Goal: Navigation & Orientation: Find specific page/section

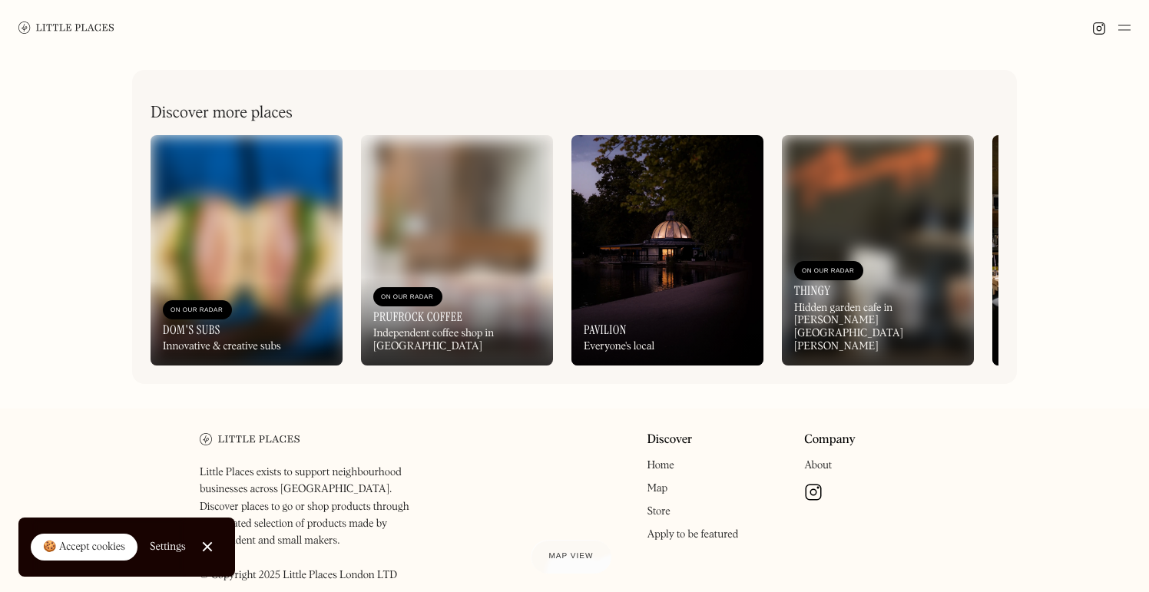
scroll to position [743, 0]
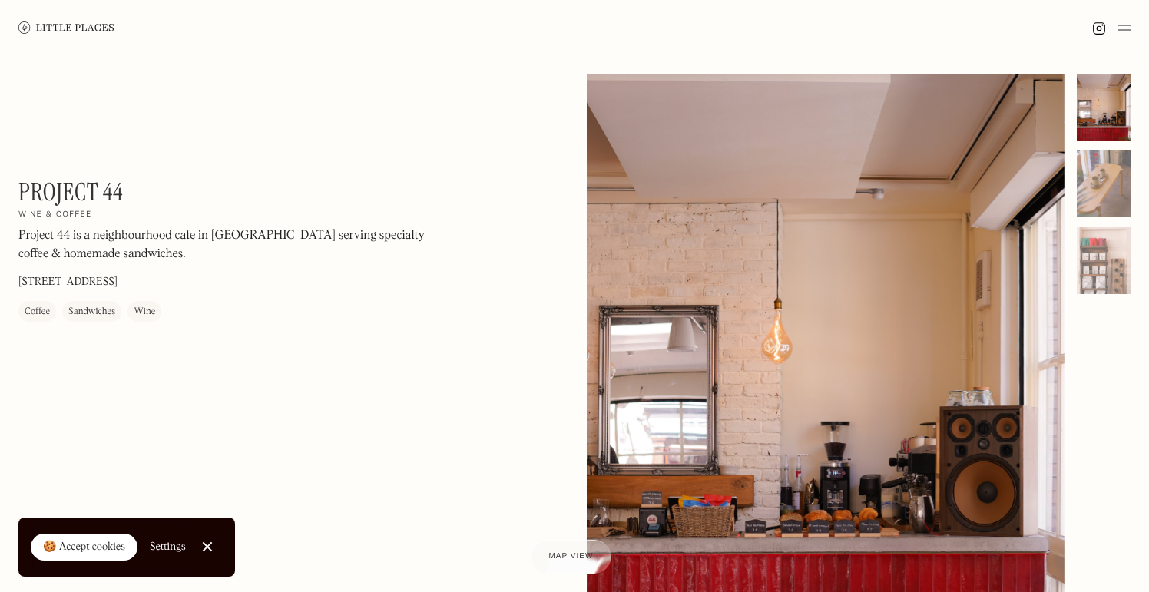
click at [70, 32] on img at bounding box center [66, 28] width 96 height 12
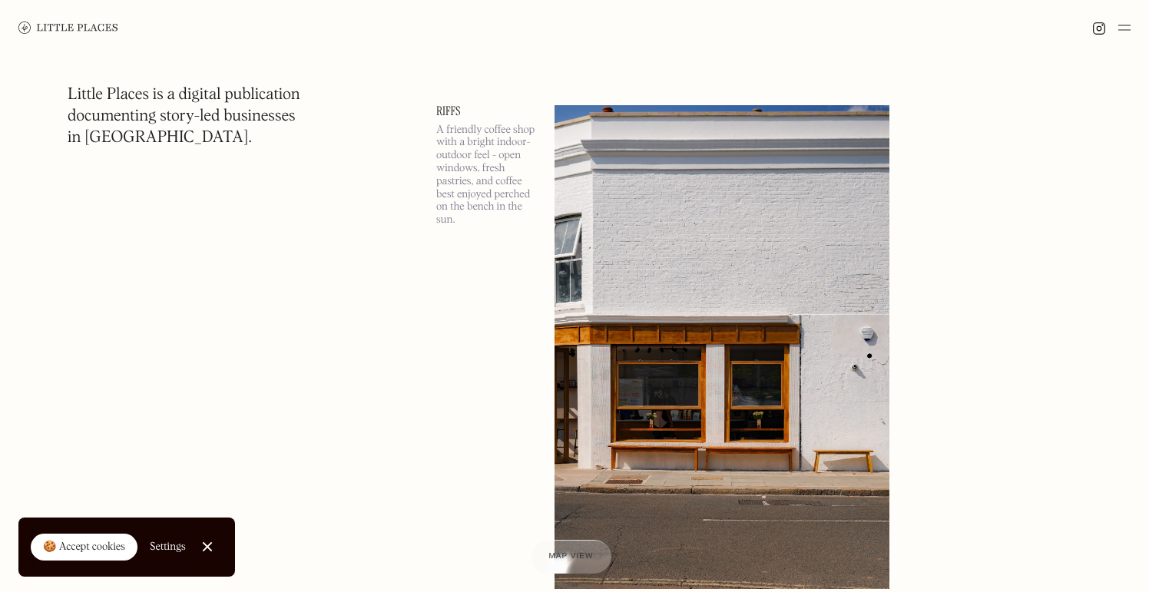
scroll to position [6829, 0]
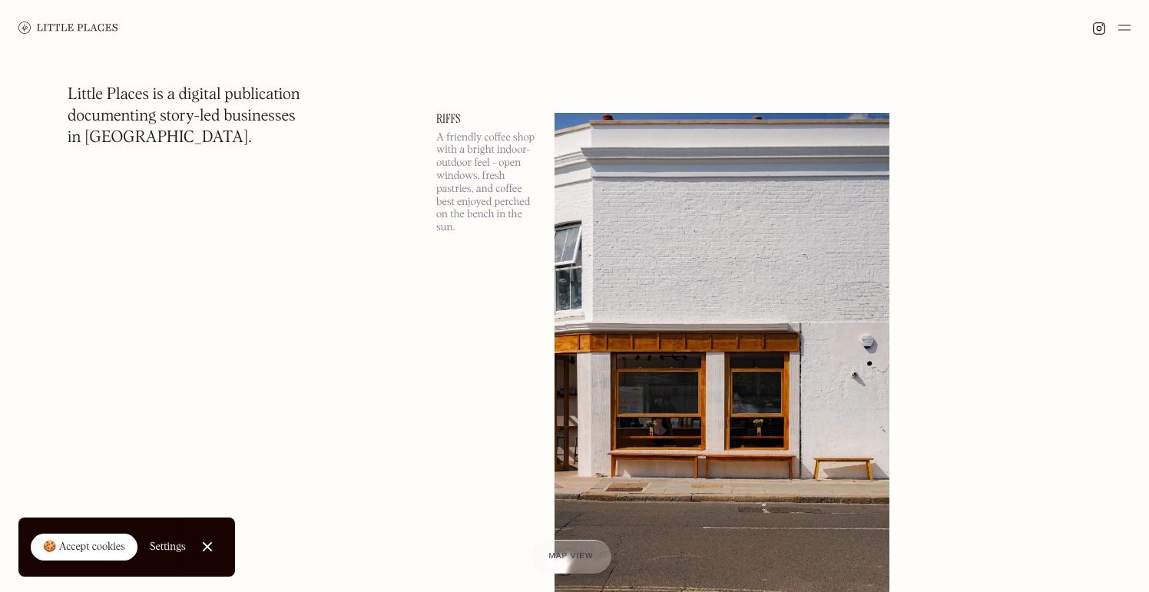
click at [444, 115] on link "Riffs" at bounding box center [486, 119] width 100 height 12
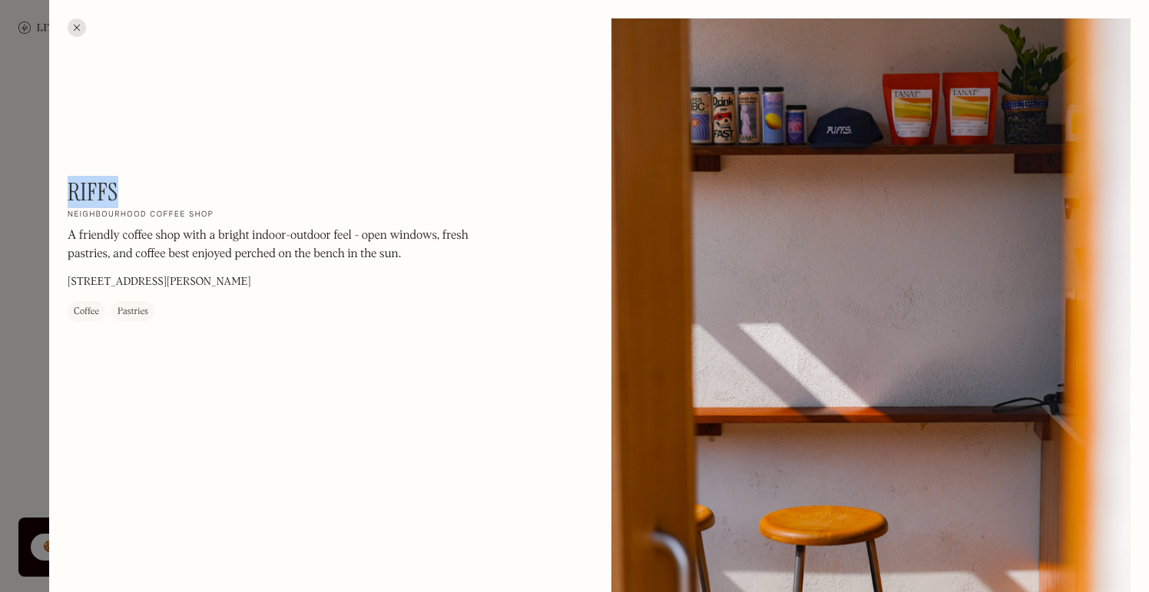
drag, startPoint x: 124, startPoint y: 189, endPoint x: 70, endPoint y: 187, distance: 54.6
click at [69, 187] on div "Riffs On Our Radar Neighbourhood coffee shop A friendly coffee shop with a brig…" at bounding box center [275, 249] width 415 height 144
click at [78, 28] on div at bounding box center [77, 27] width 18 height 18
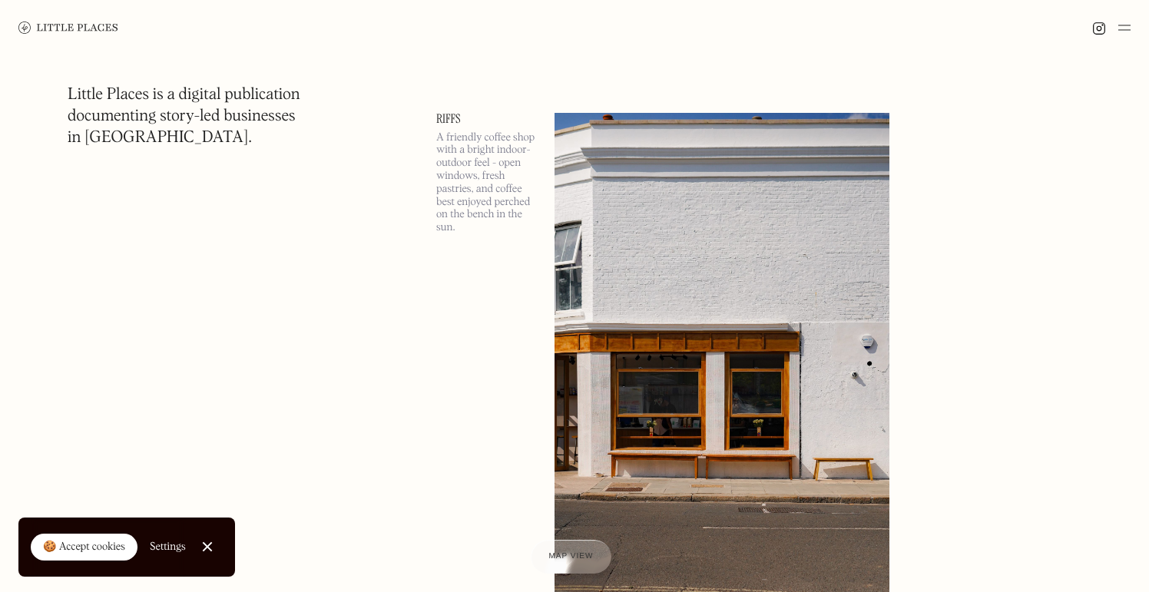
click at [313, 337] on section "Little Places is a digital publication documenting story-led businesses in Lond…" at bounding box center [575, 349] width 1076 height 14061
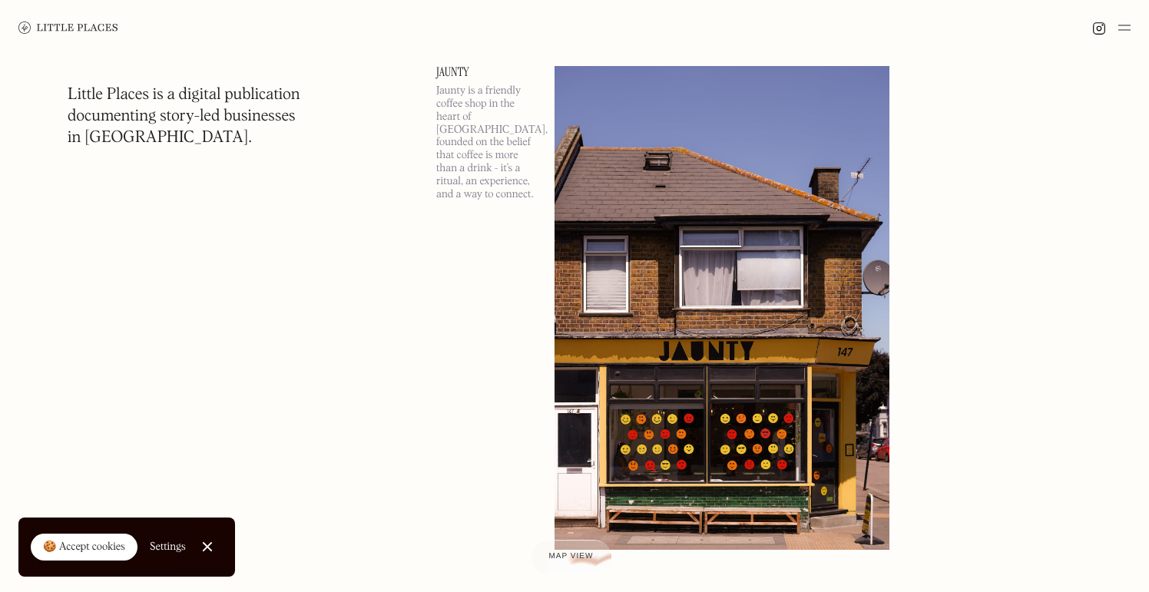
scroll to position [8011, 0]
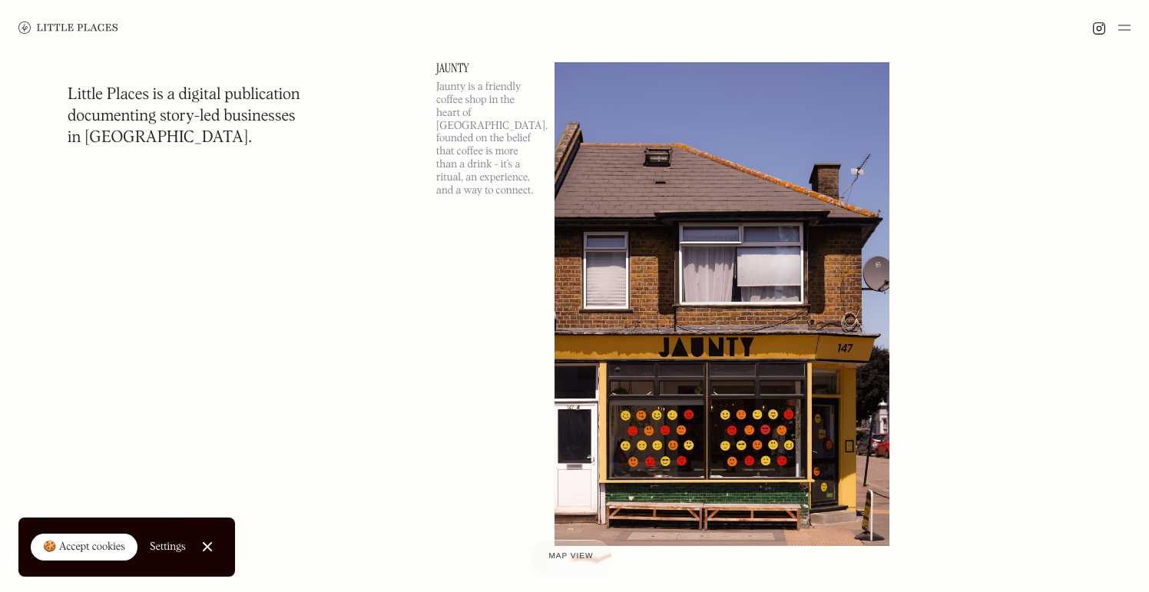
click at [449, 70] on link "Jaunty" at bounding box center [486, 68] width 100 height 12
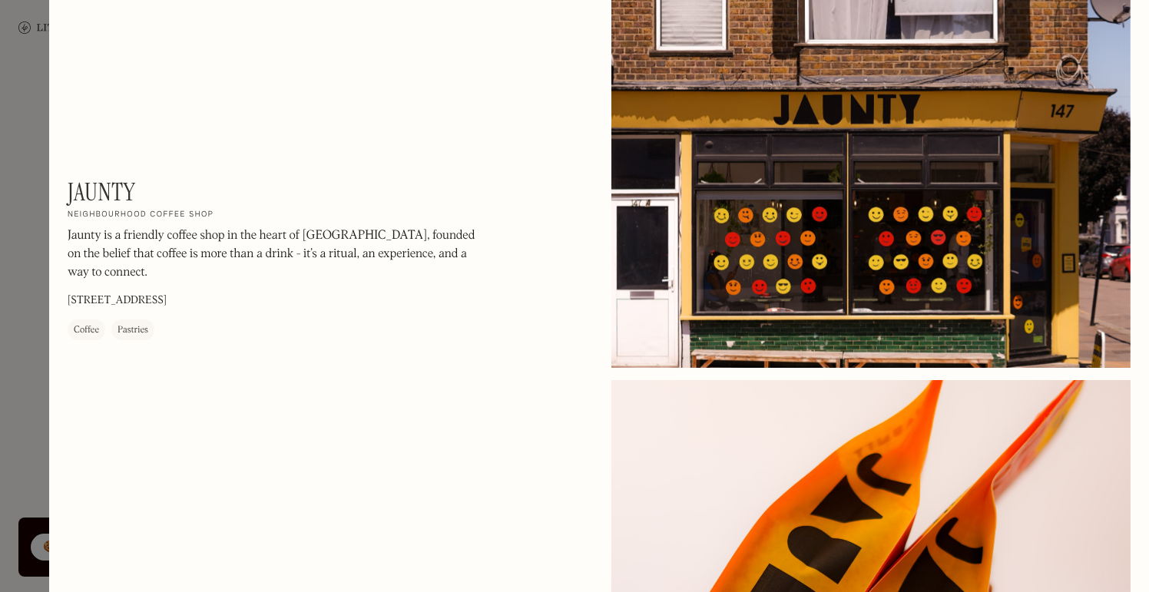
scroll to position [211, 0]
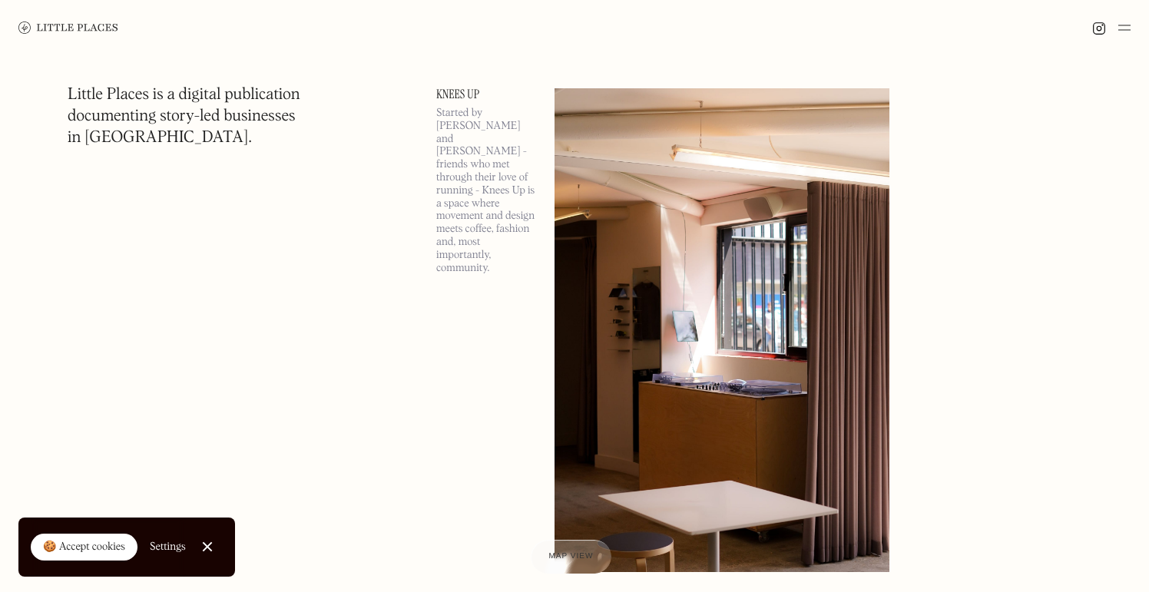
scroll to position [11370, 0]
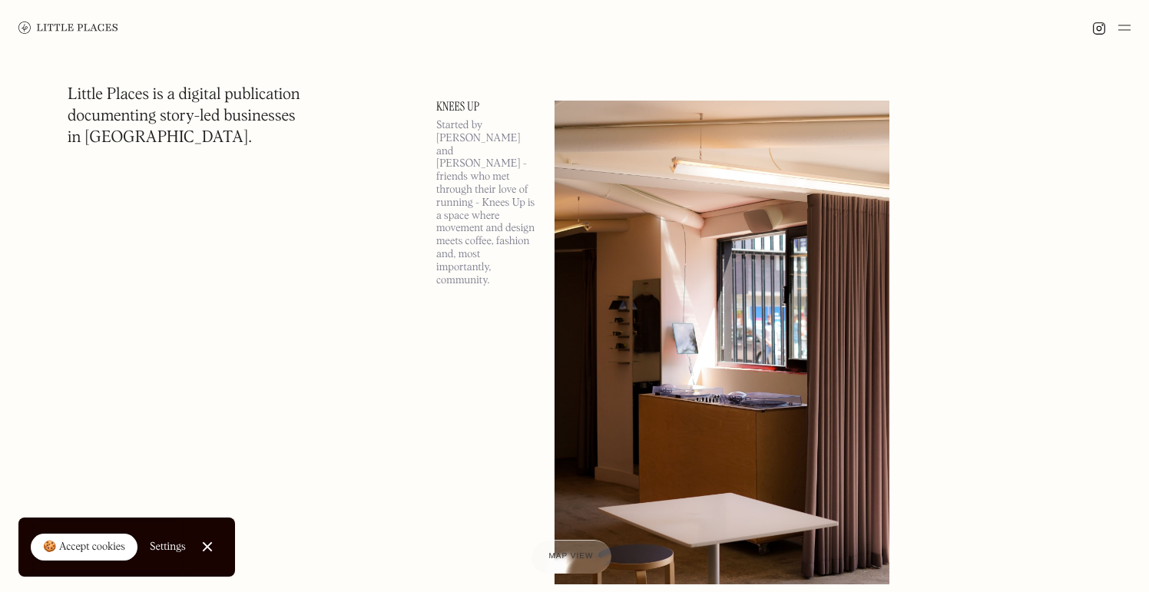
click at [463, 101] on link "Knees Up" at bounding box center [486, 107] width 100 height 12
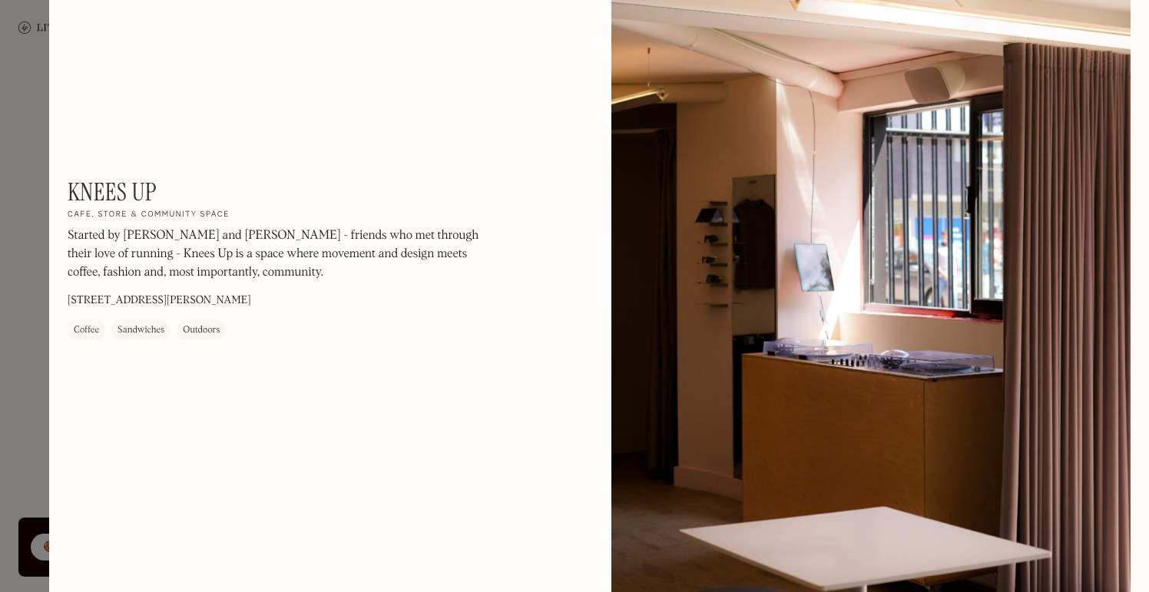
scroll to position [72, 0]
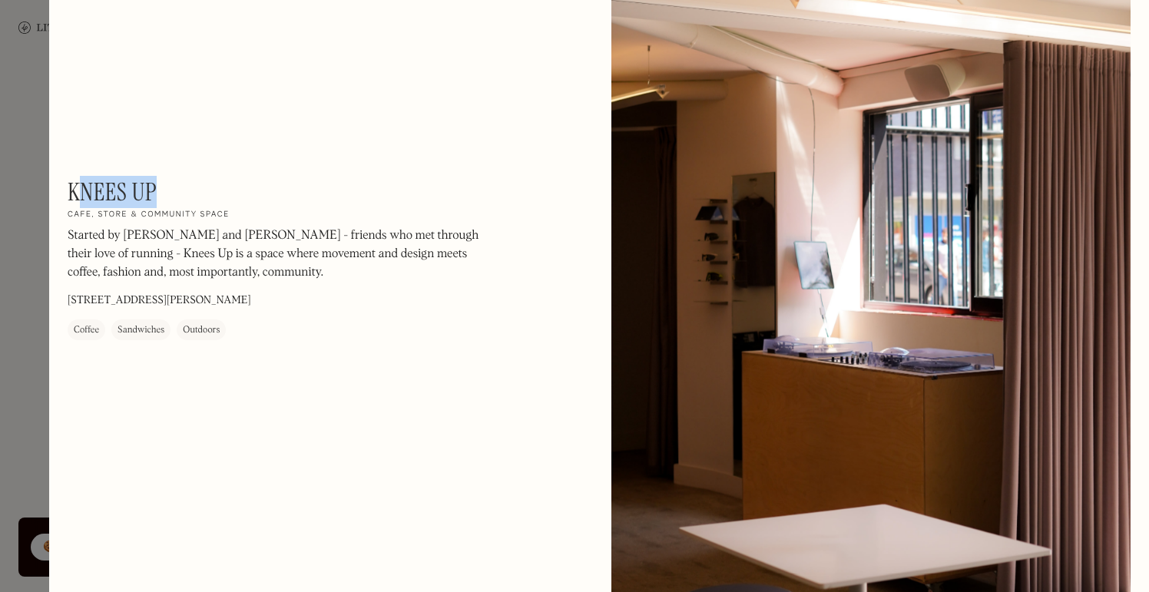
drag, startPoint x: 169, startPoint y: 193, endPoint x: 74, endPoint y: 188, distance: 95.4
click at [74, 191] on div "Knees Up On Our Radar Cafe, store & community space Started by Matt and Oli - f…" at bounding box center [275, 258] width 415 height 163
click at [167, 197] on div "Knees Up On Our Radar Cafe, store & community space Started by Matt and Oli - f…" at bounding box center [275, 258] width 415 height 163
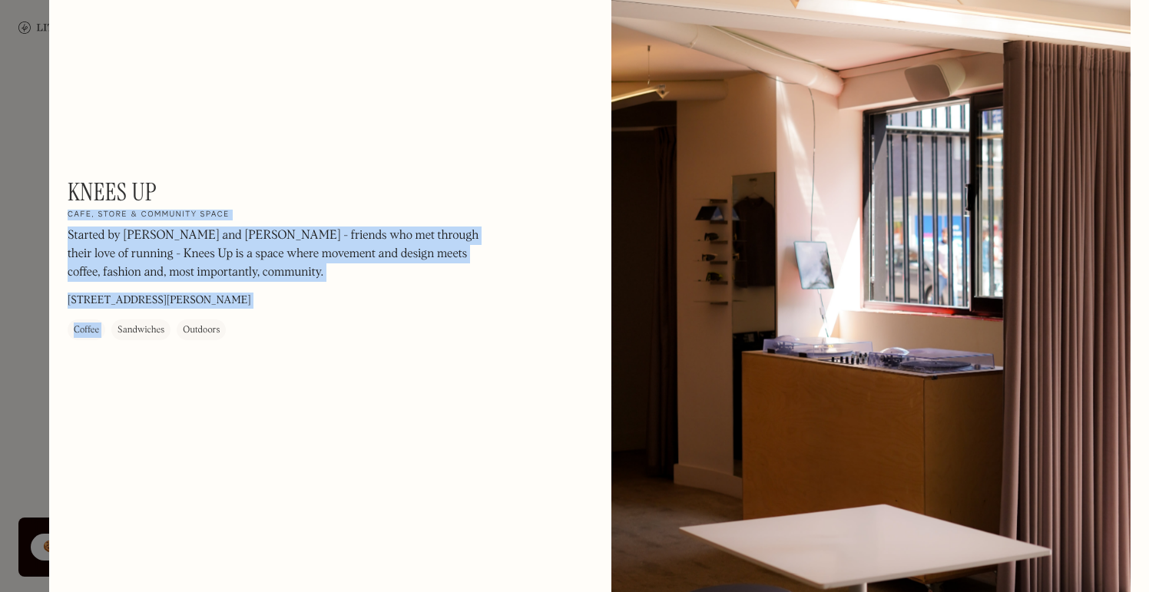
drag, startPoint x: 167, startPoint y: 197, endPoint x: 58, endPoint y: 197, distance: 108.3
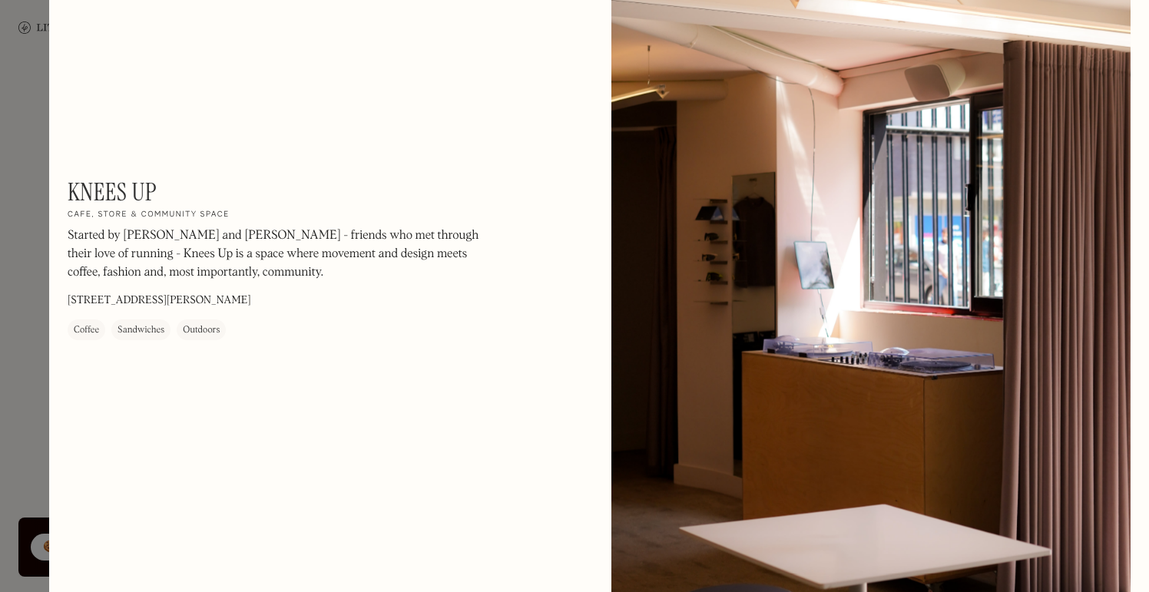
click at [119, 189] on h1 "Knees Up" at bounding box center [112, 191] width 89 height 29
drag, startPoint x: 177, startPoint y: 190, endPoint x: 69, endPoint y: 191, distance: 107.6
click at [69, 191] on div "Knees Up On Our Radar Cafe, store & community space Started by Matt and Oli - f…" at bounding box center [275, 258] width 415 height 163
copy div "Knees Up On Our Radar"
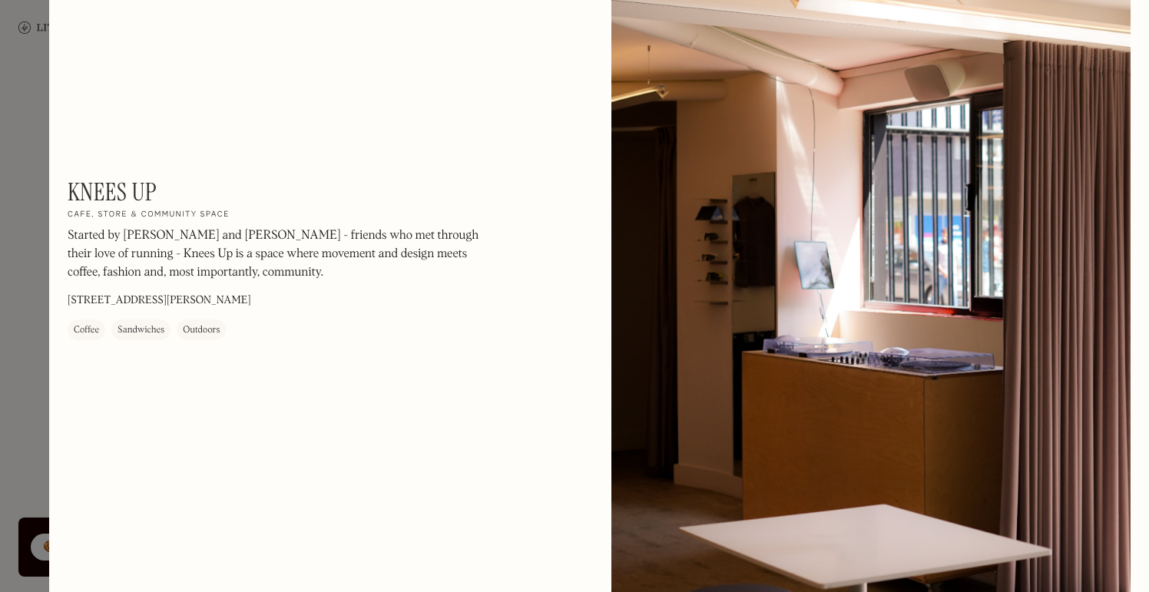
click at [22, 196] on div at bounding box center [574, 296] width 1149 height 592
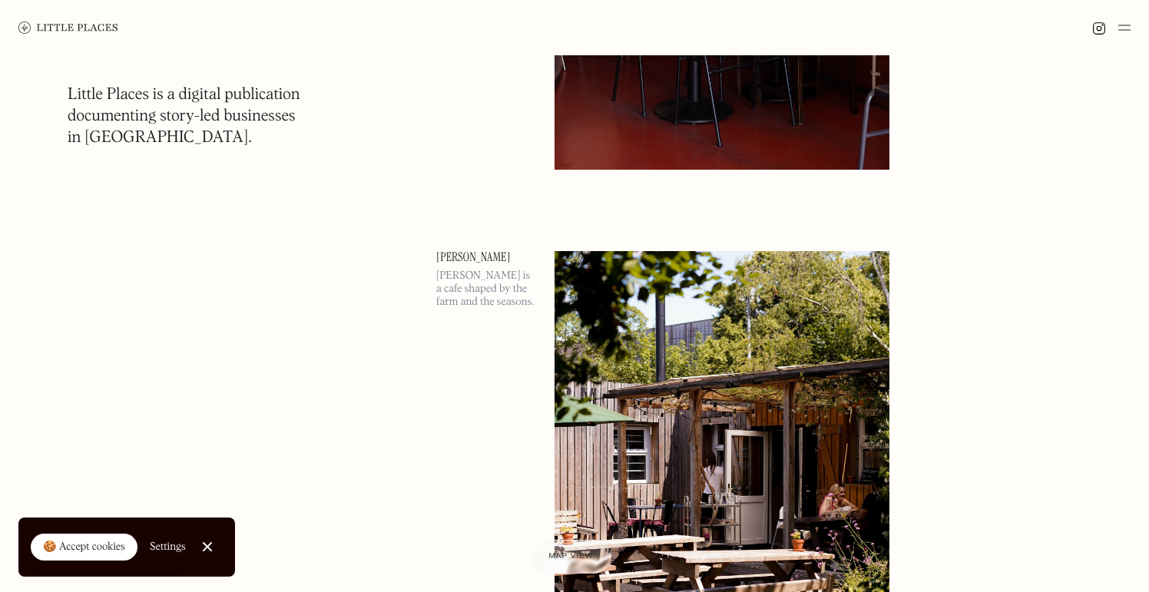
scroll to position [13042, 0]
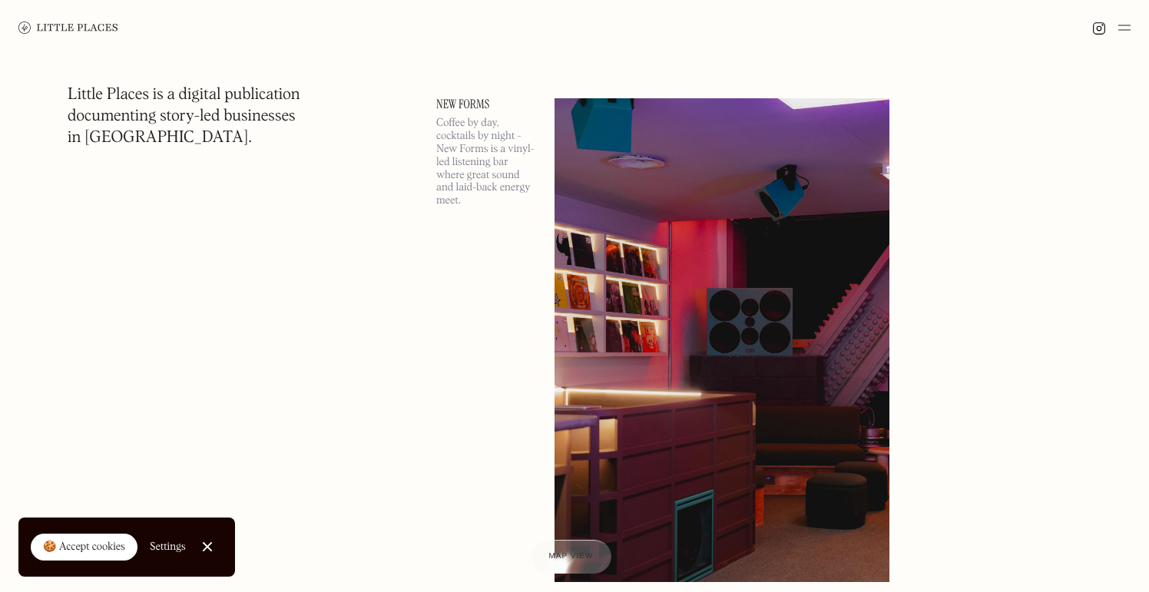
scroll to position [15902, 0]
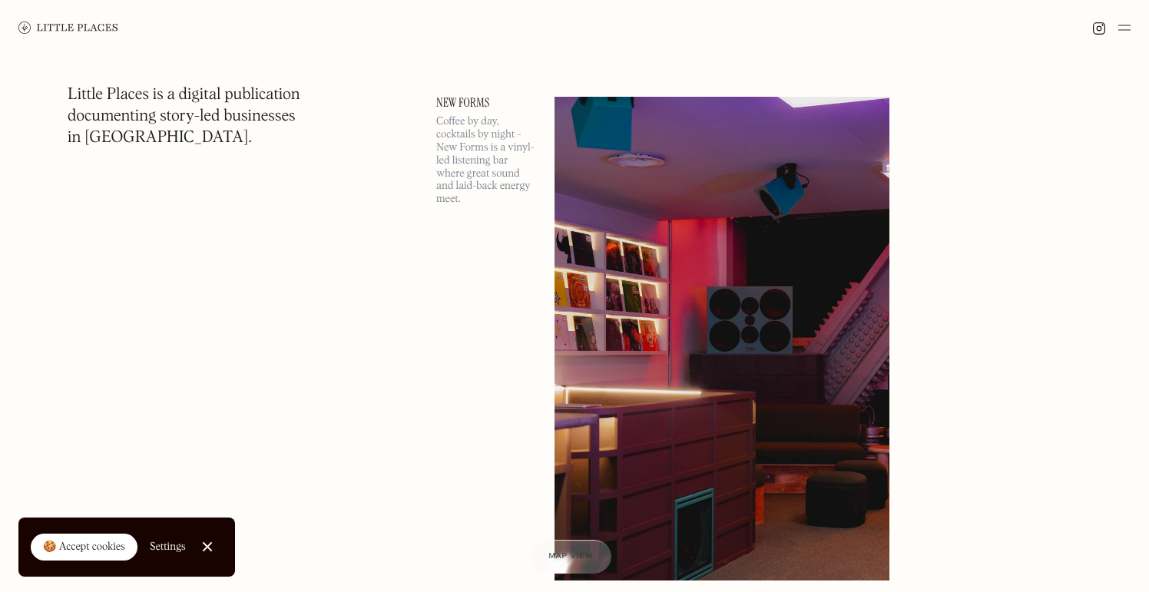
click at [473, 104] on link "New Forms" at bounding box center [486, 103] width 100 height 12
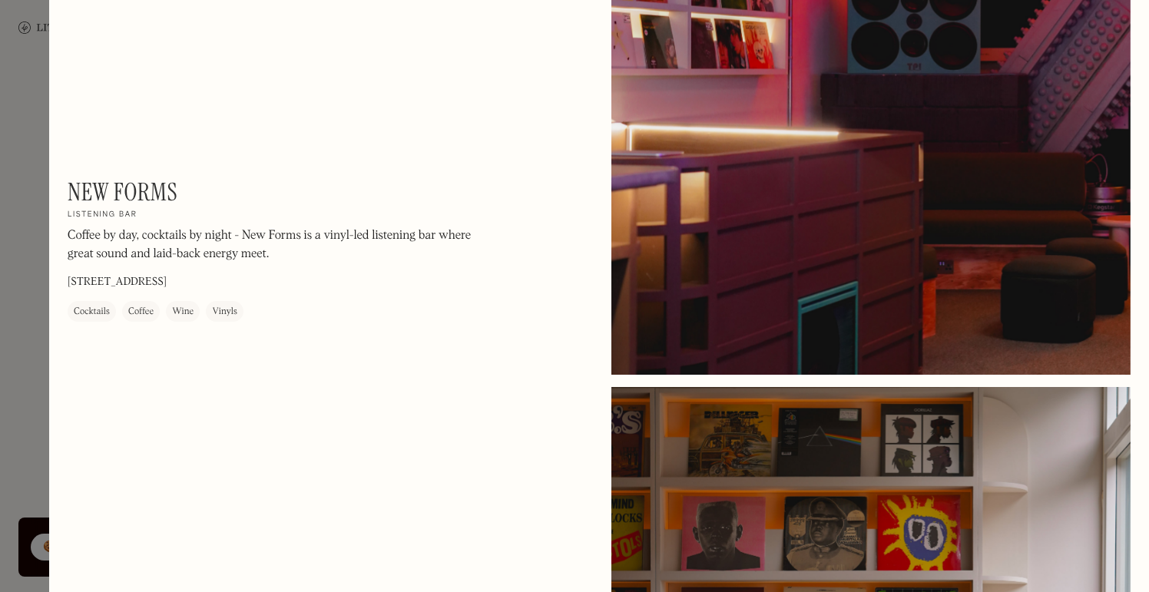
scroll to position [304, 0]
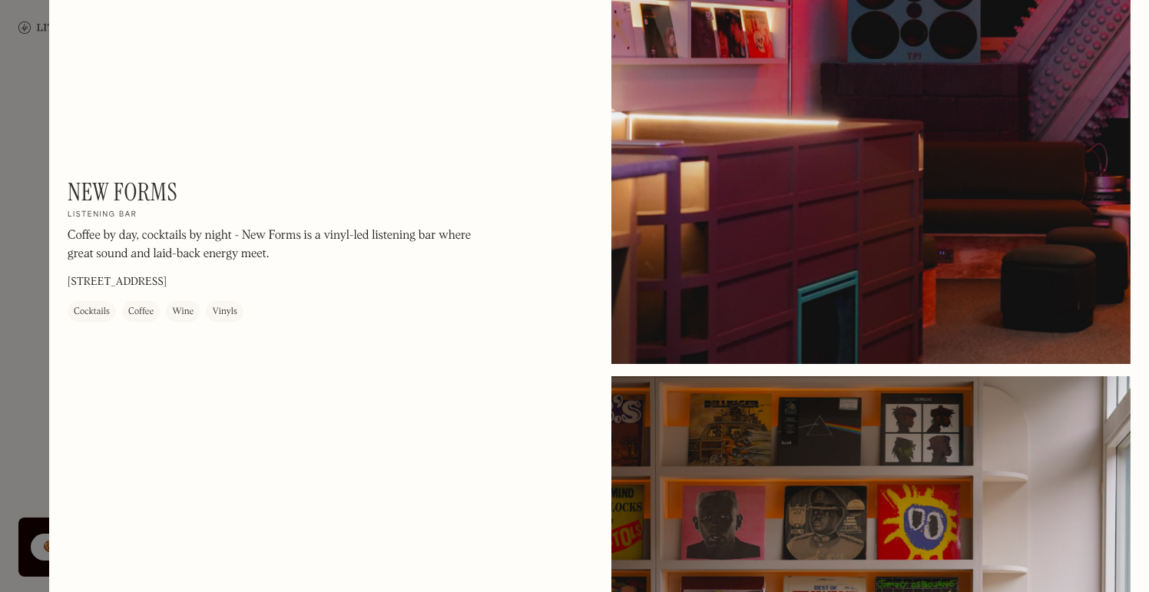
click at [48, 151] on div at bounding box center [574, 296] width 1149 height 592
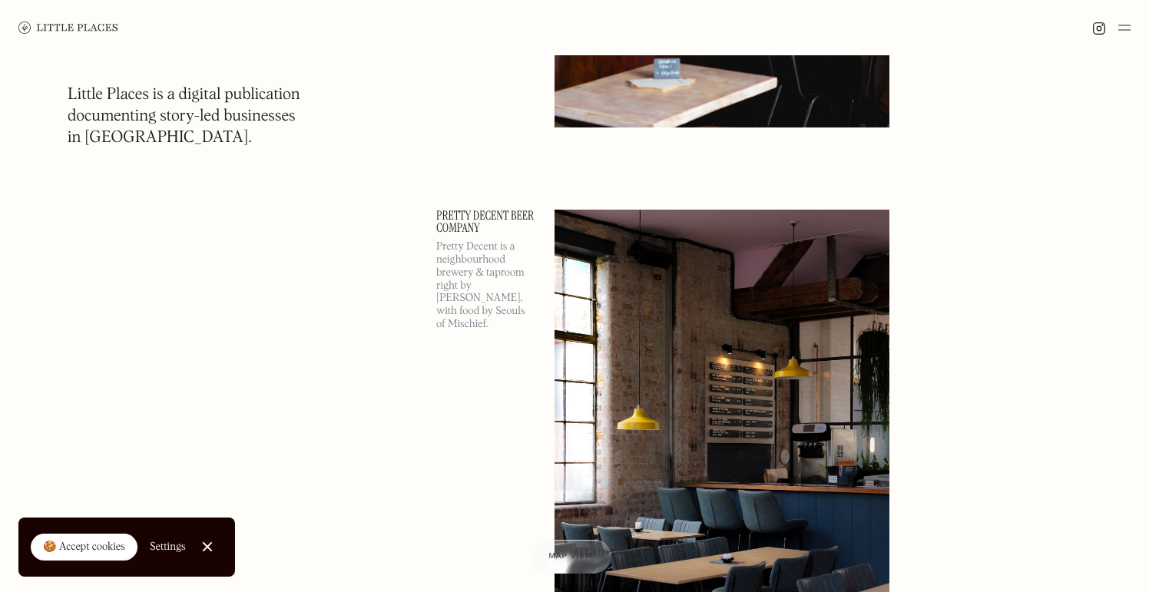
scroll to position [24286, 0]
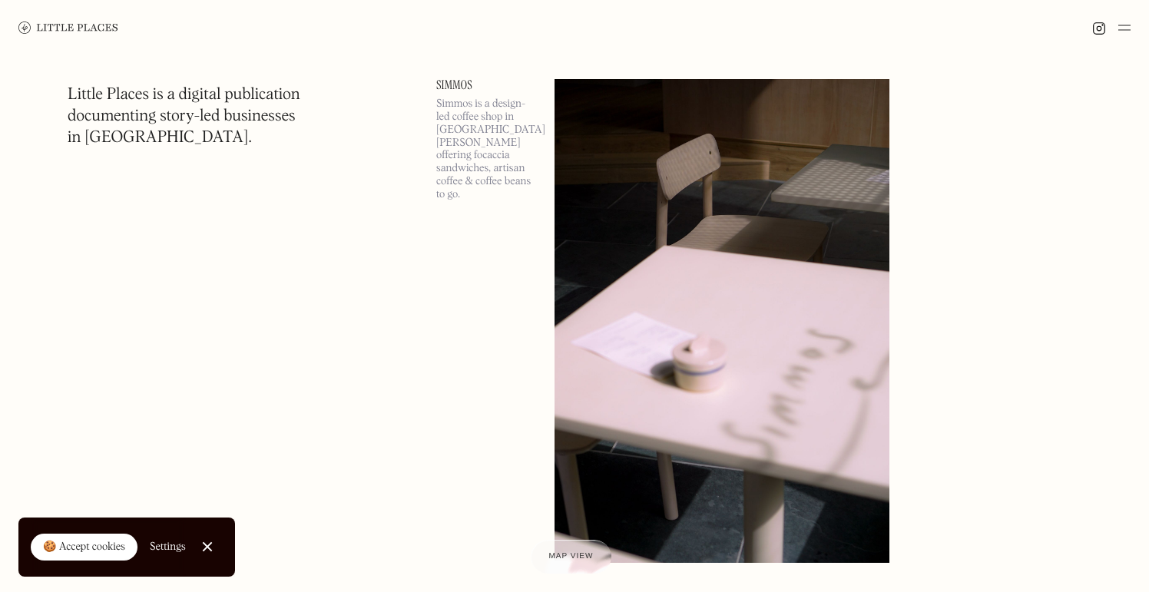
scroll to position [38564, 0]
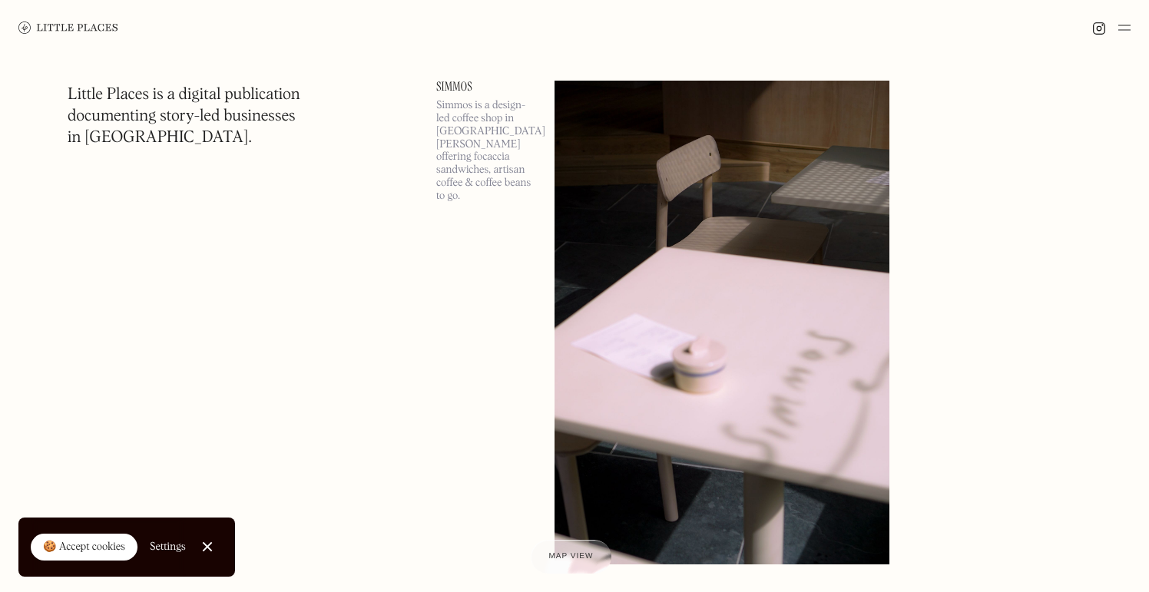
click at [453, 81] on link "Simmos" at bounding box center [486, 87] width 100 height 12
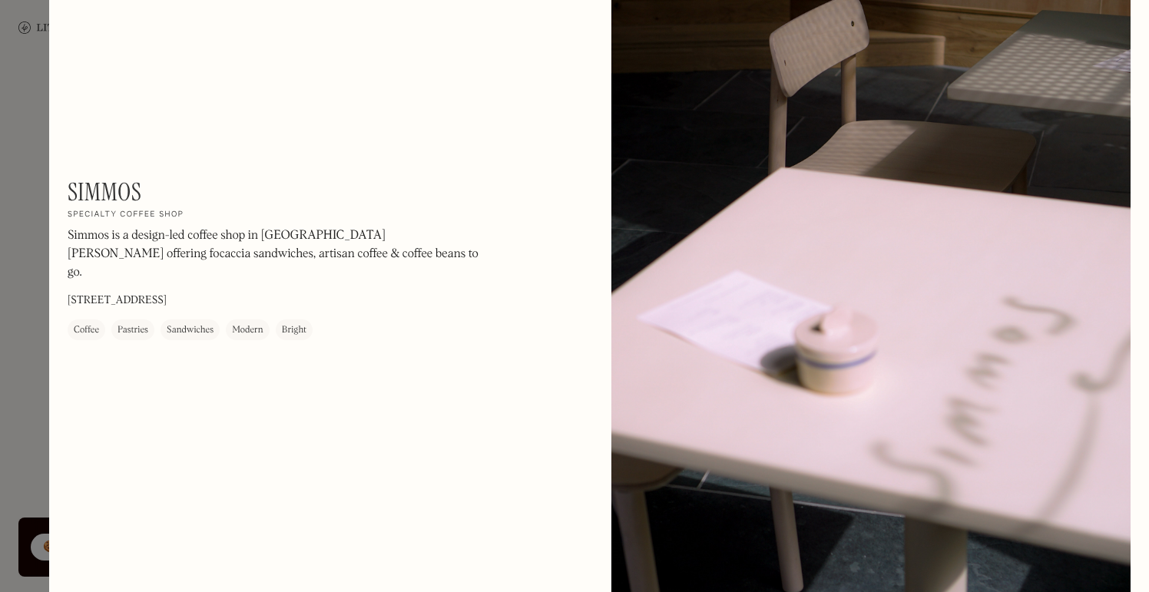
scroll to position [75, 0]
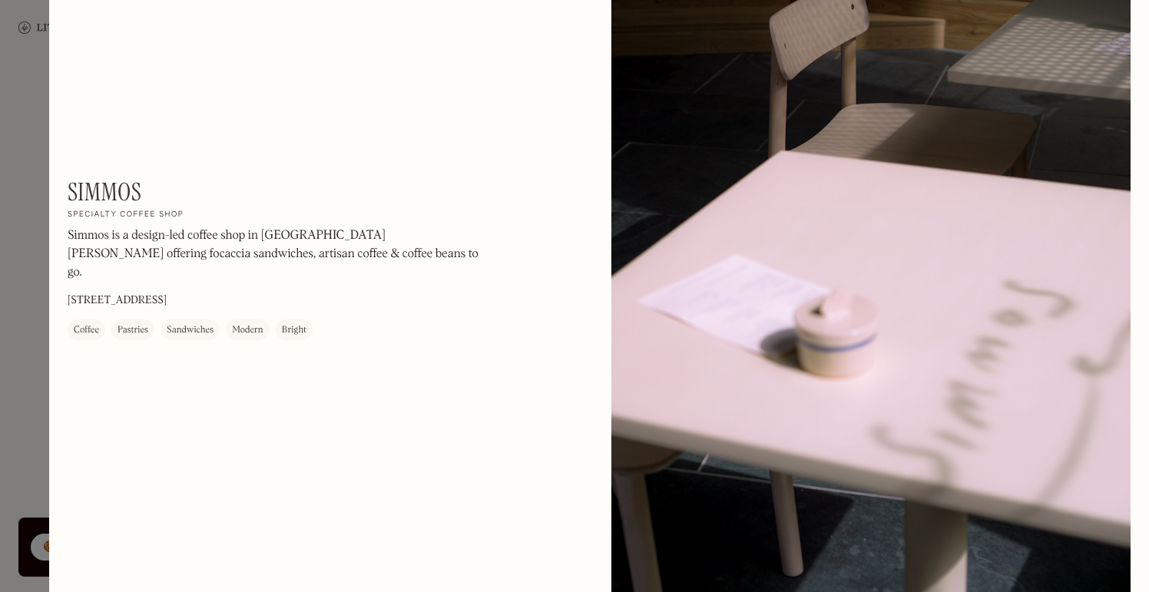
click at [25, 23] on div at bounding box center [574, 296] width 1149 height 592
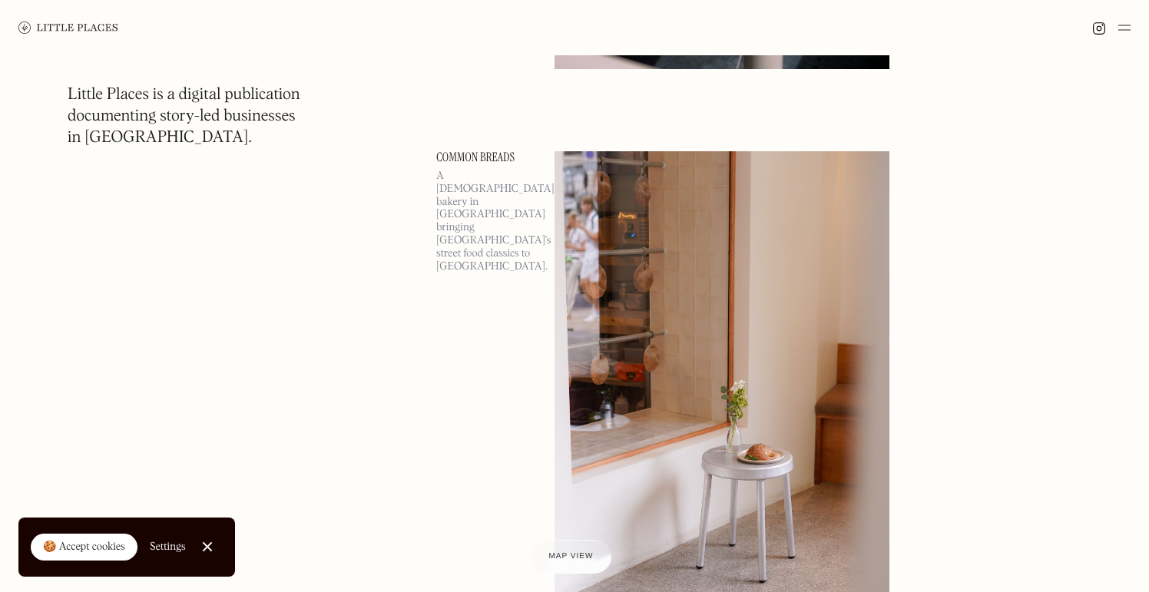
scroll to position [39089, 0]
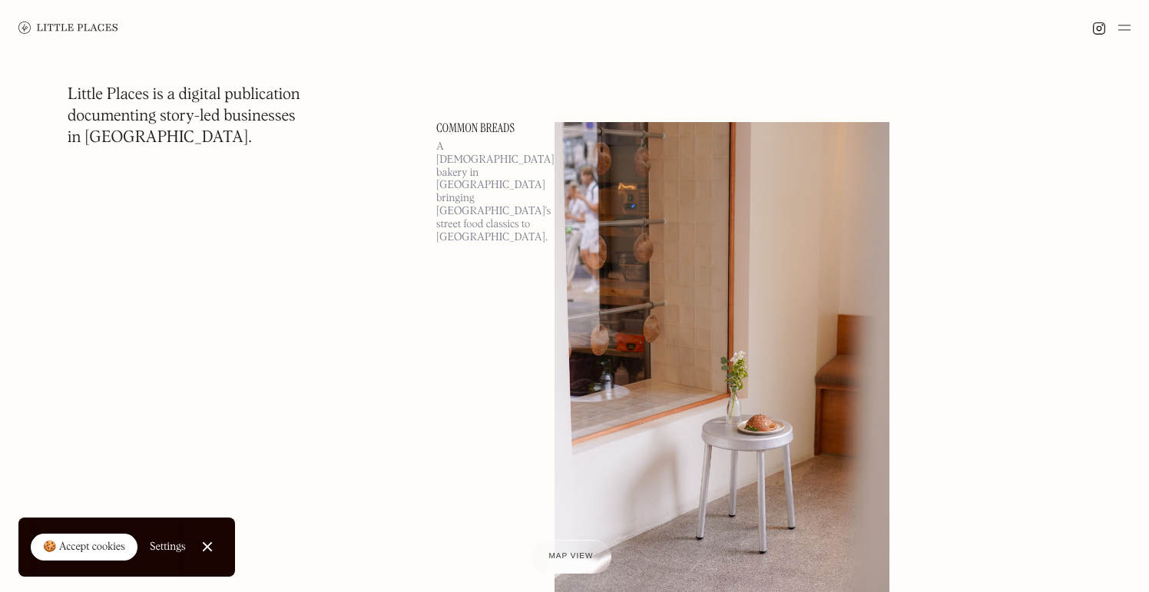
click at [484, 131] on link "Common Breads" at bounding box center [486, 128] width 100 height 12
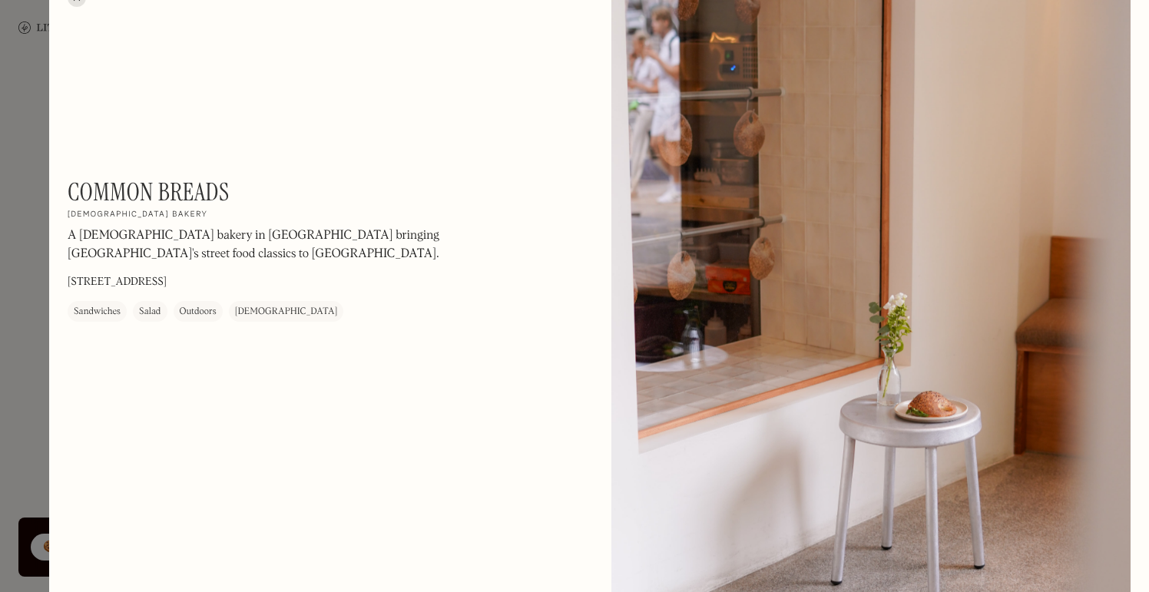
scroll to position [25, 0]
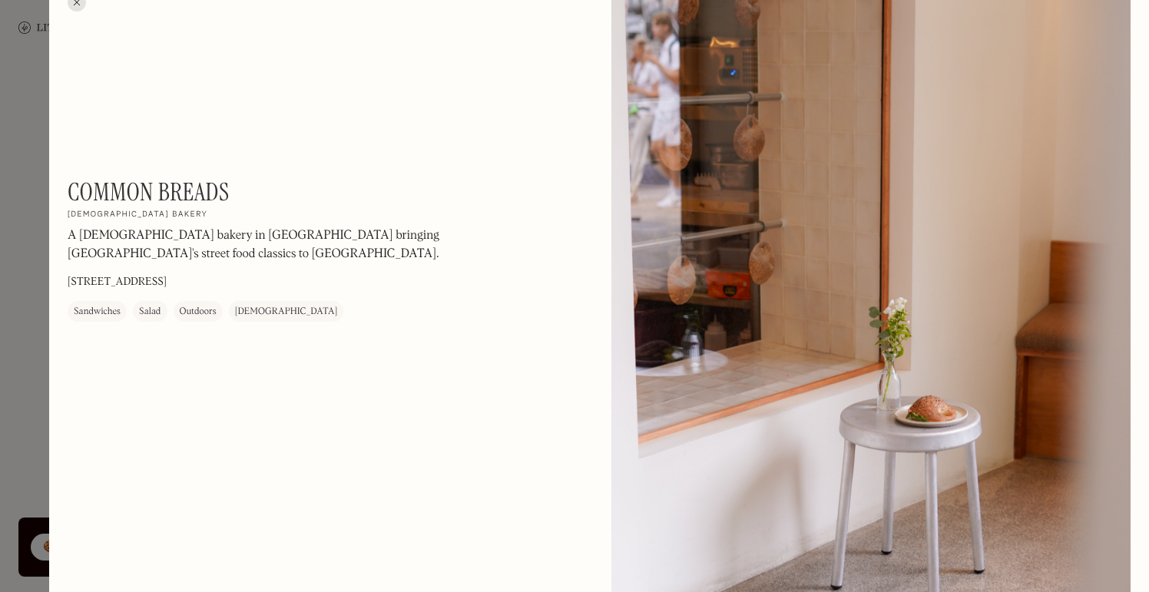
click at [48, 231] on div at bounding box center [574, 296] width 1149 height 592
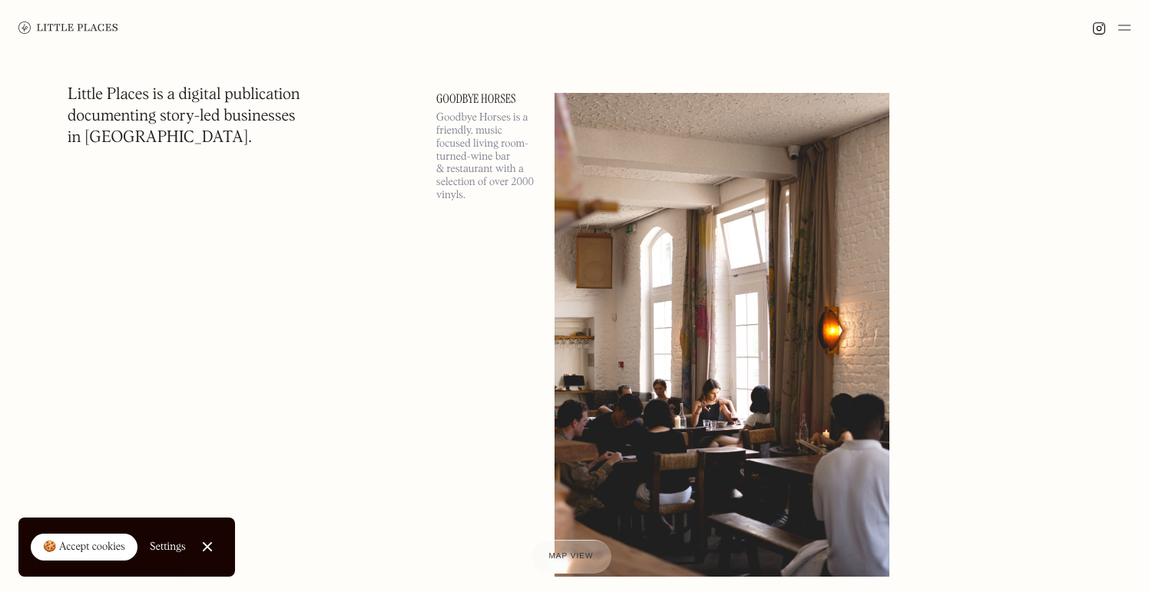
scroll to position [41373, 0]
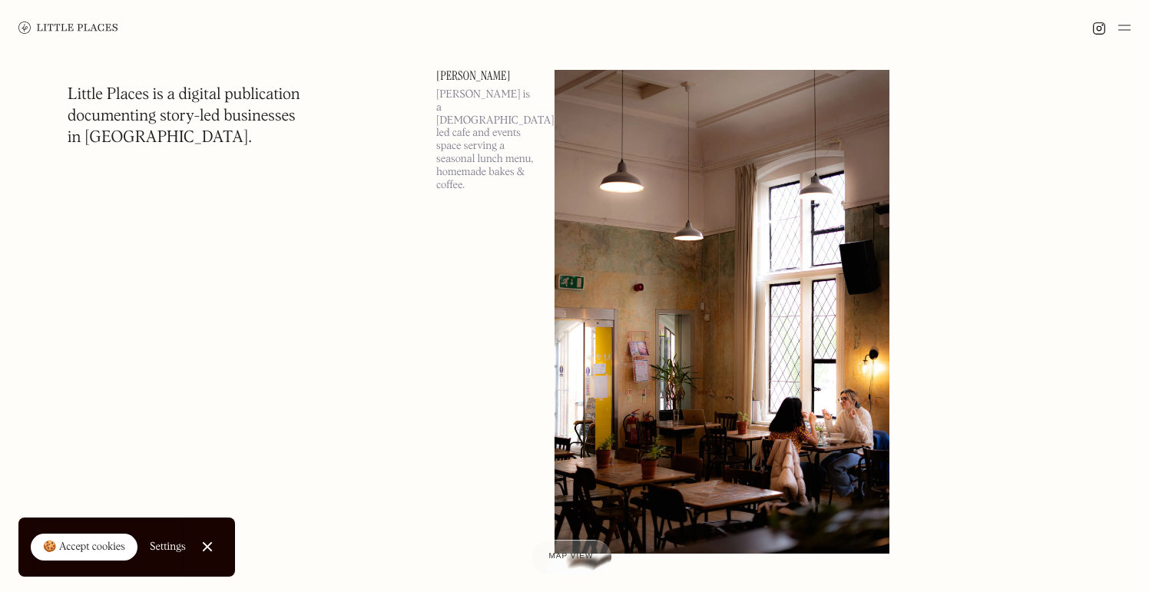
scroll to position [50436, 0]
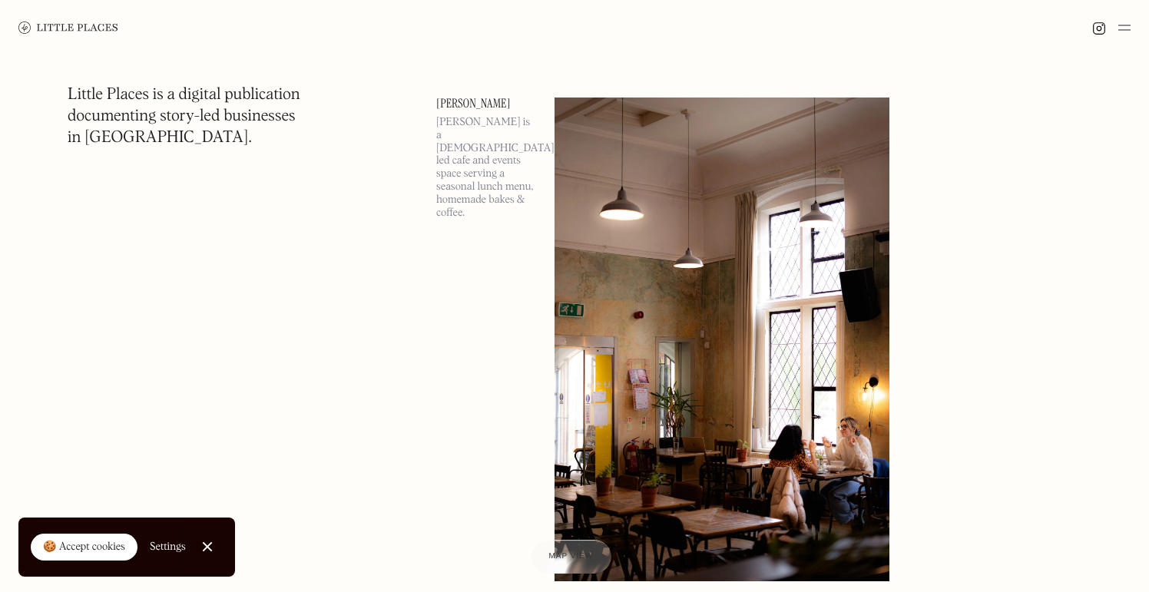
click at [449, 104] on link "Alba" at bounding box center [486, 104] width 100 height 12
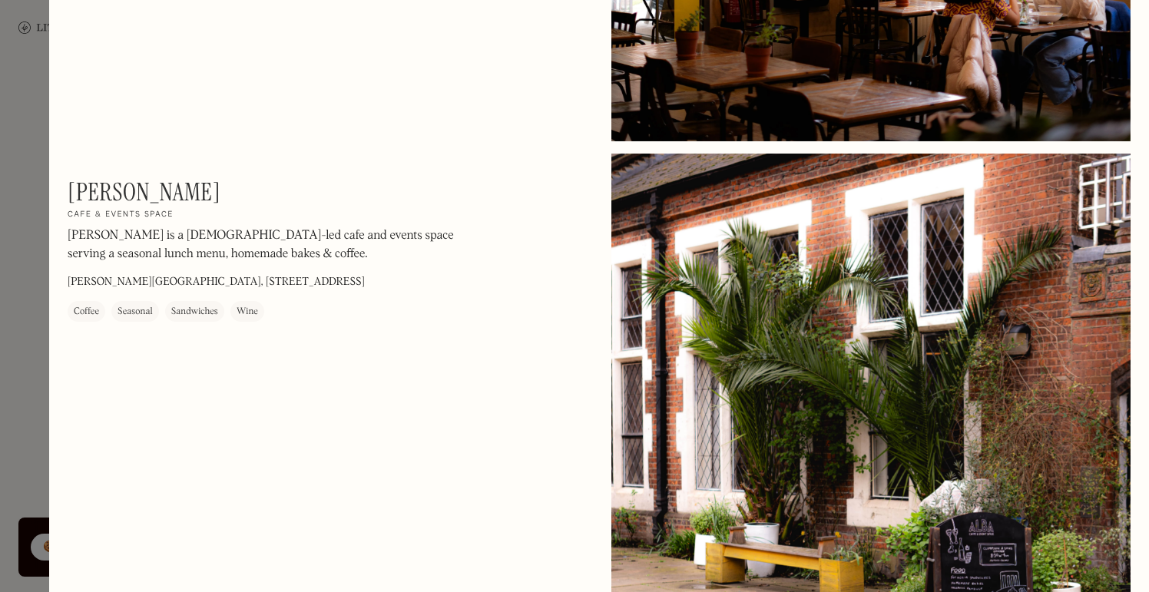
scroll to position [864, 0]
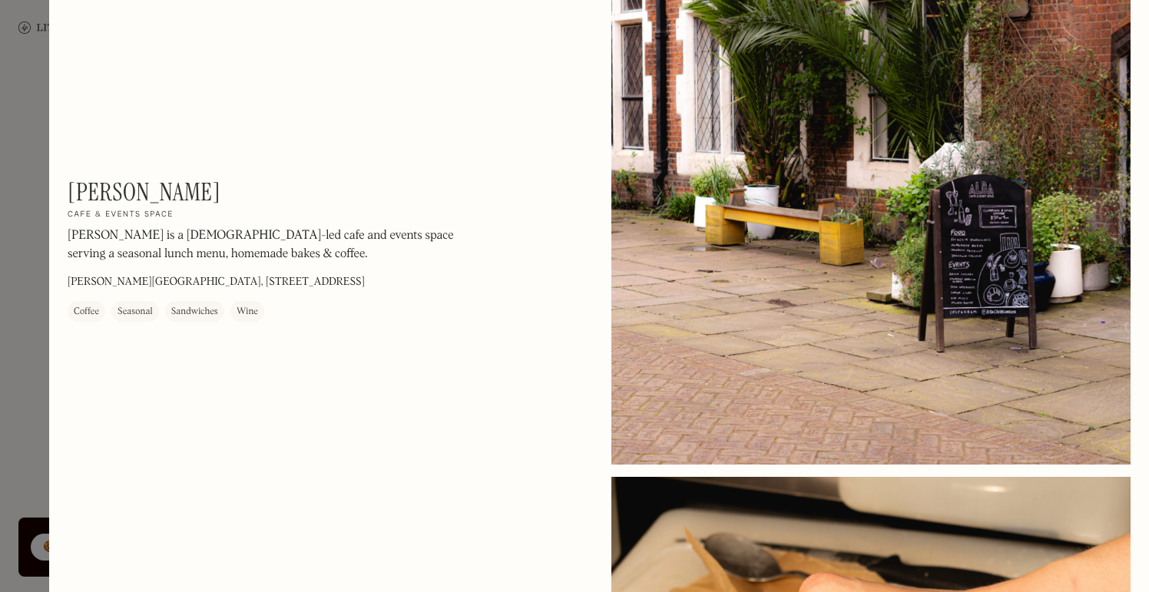
click at [17, 414] on div at bounding box center [574, 296] width 1149 height 592
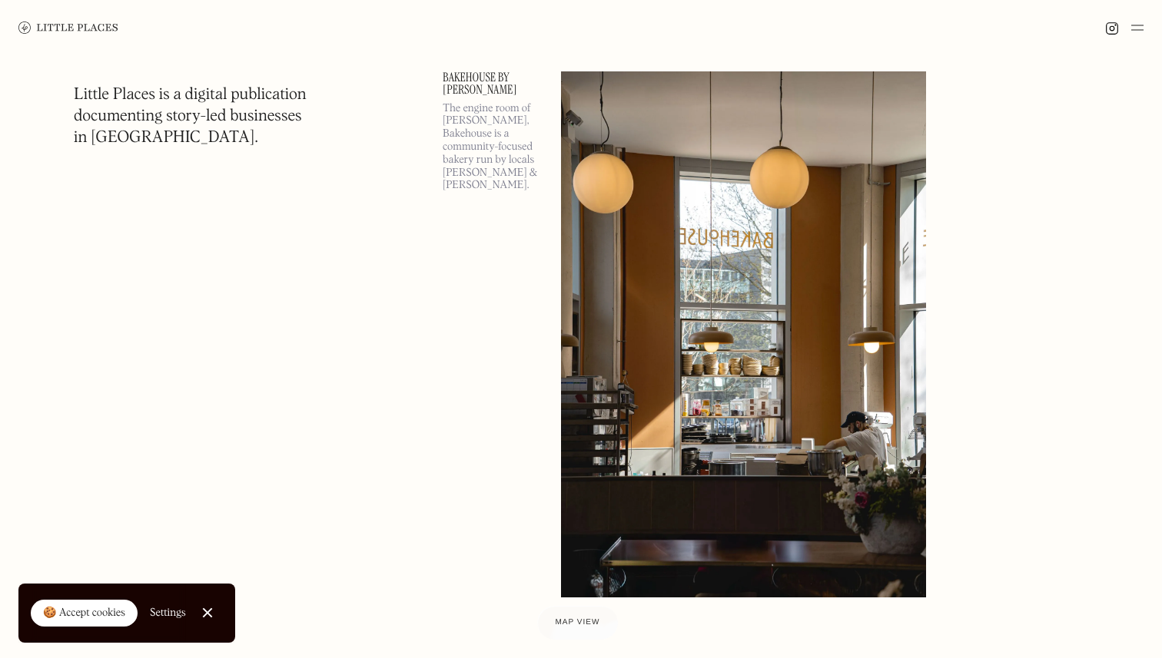
scroll to position [53935, 0]
